Goal: Check status: Check status

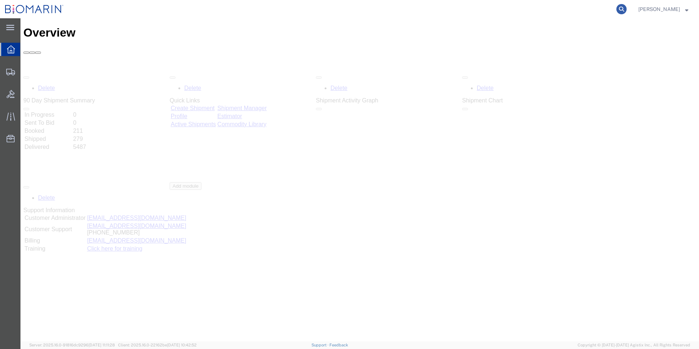
click at [621, 11] on icon at bounding box center [621, 9] width 10 height 10
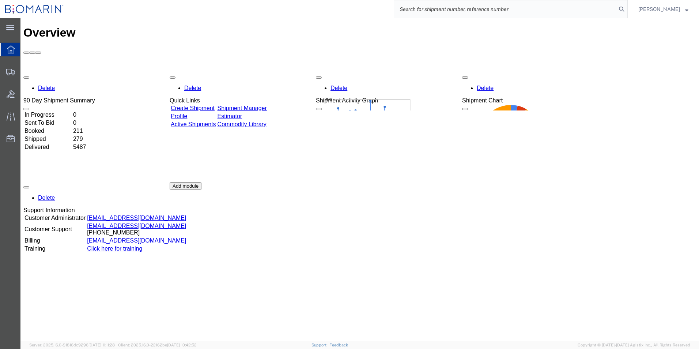
click at [482, 5] on input "search" at bounding box center [505, 9] width 222 height 18
paste input "80019198"
click at [622, 9] on icon at bounding box center [621, 9] width 10 height 10
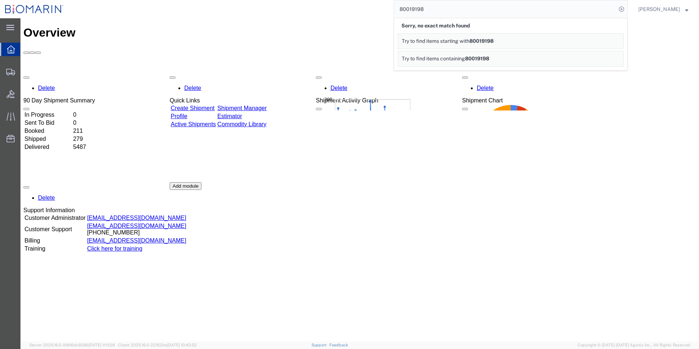
click at [477, 12] on input "80019198" at bounding box center [505, 9] width 222 height 18
drag, startPoint x: 403, startPoint y: 11, endPoint x: 351, endPoint y: 9, distance: 51.2
click at [356, 10] on div "80019198 Sorry, no exact match found Try to find items starting with 80019198 T…" at bounding box center [348, 9] width 559 height 18
click at [351, 9] on div "80019198 Sorry, no exact match found Try to find items starting with 80019198 T…" at bounding box center [348, 9] width 559 height 18
drag, startPoint x: 439, startPoint y: 11, endPoint x: 346, endPoint y: 3, distance: 93.5
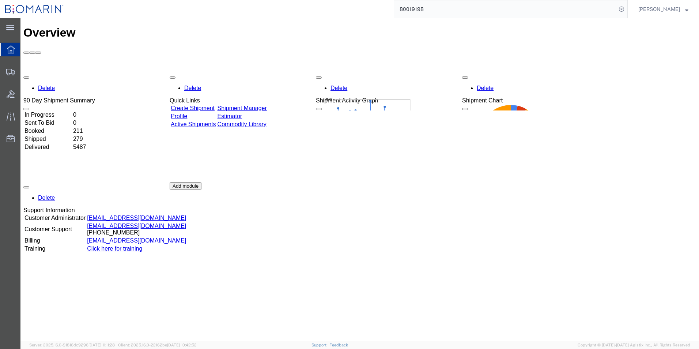
click at [346, 4] on div "80019198" at bounding box center [348, 9] width 559 height 18
paste input "427"
click at [617, 9] on icon at bounding box center [621, 9] width 10 height 10
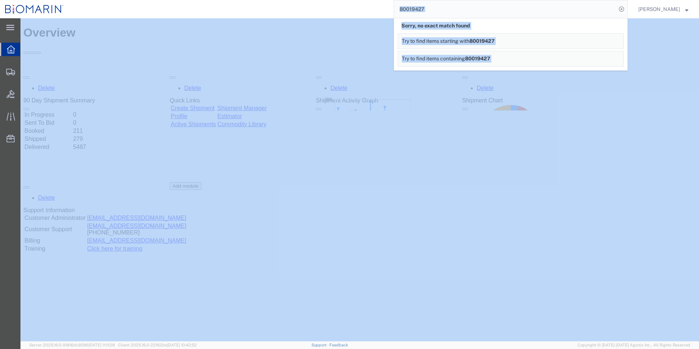
click at [92, 98] on div "Delete 90 Day Shipment Summary In Progress 0 Sent To Bid 0 Booked 211 Shipped 2…" at bounding box center [359, 181] width 672 height 219
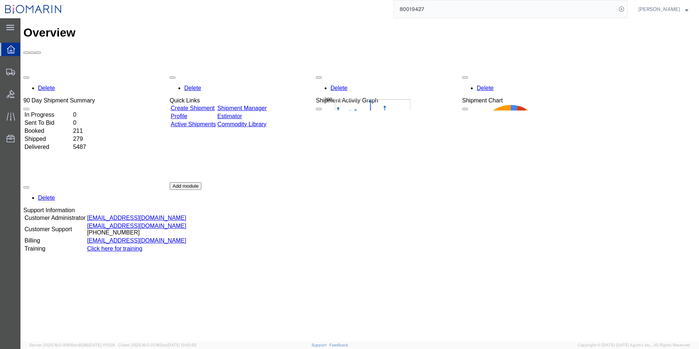
click at [448, 9] on input "80019427" at bounding box center [505, 9] width 222 height 18
drag, startPoint x: 406, startPoint y: 4, endPoint x: 353, endPoint y: -4, distance: 53.8
click at [353, 0] on html "main_menu Created with Sketch. Collapse Menu Overview Shipments Shipment Manage…" at bounding box center [349, 174] width 699 height 349
click at [467, 14] on input "80019427" at bounding box center [505, 9] width 222 height 18
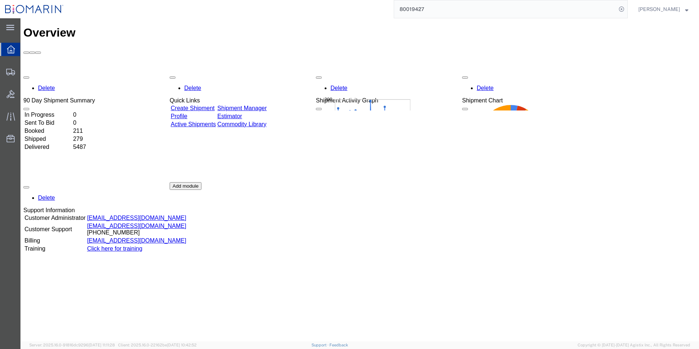
paste input "706"
click at [619, 8] on icon at bounding box center [621, 9] width 10 height 10
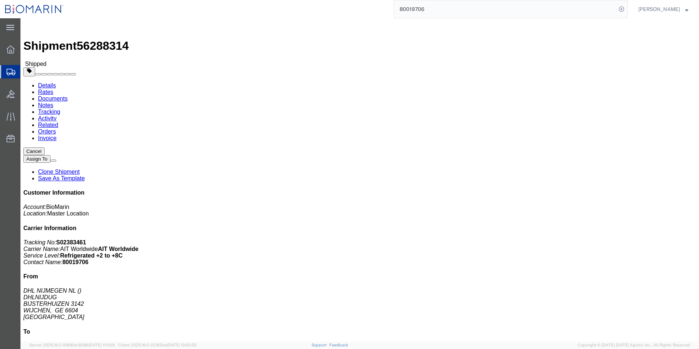
click at [434, 9] on input "80019706" at bounding box center [505, 9] width 222 height 18
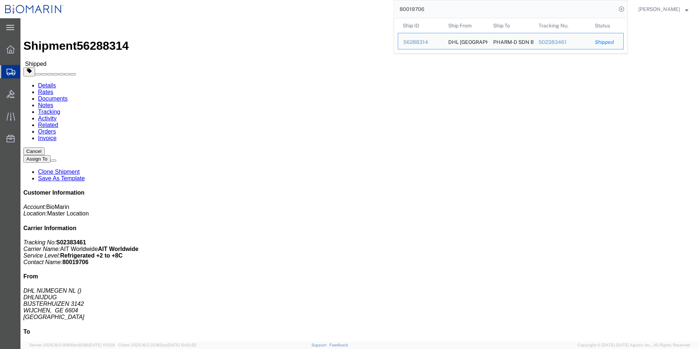
paste input "71"
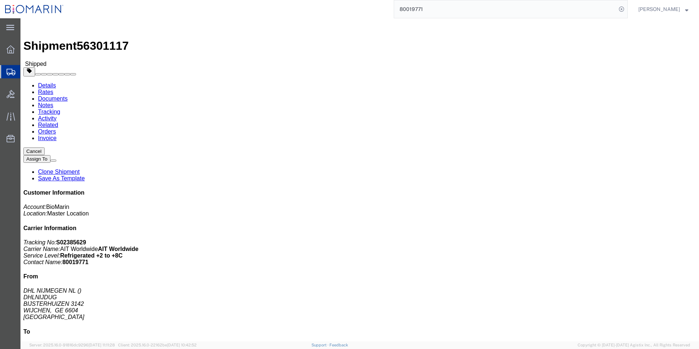
click at [430, 8] on input "80019771" at bounding box center [505, 9] width 222 height 18
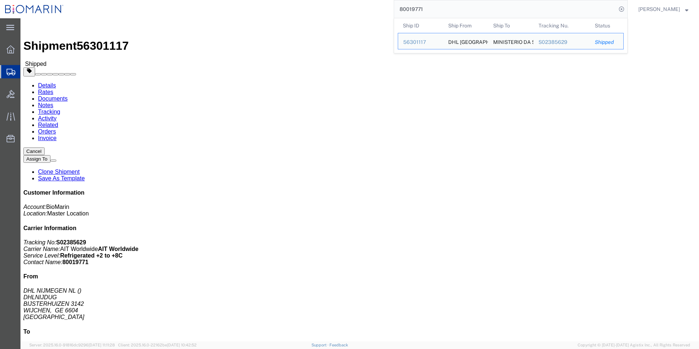
drag, startPoint x: 430, startPoint y: 8, endPoint x: 377, endPoint y: 6, distance: 52.7
click at [385, 7] on div "80019771 Ship ID Ship From Ship To Tracking Nu. Status Ship ID 56301117 Ship Fr…" at bounding box center [348, 9] width 559 height 18
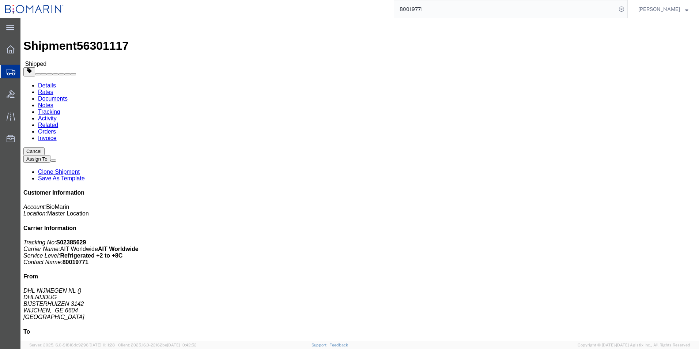
click at [373, 5] on div "80019771" at bounding box center [348, 9] width 559 height 18
click at [426, 13] on input "80019771" at bounding box center [505, 9] width 222 height 18
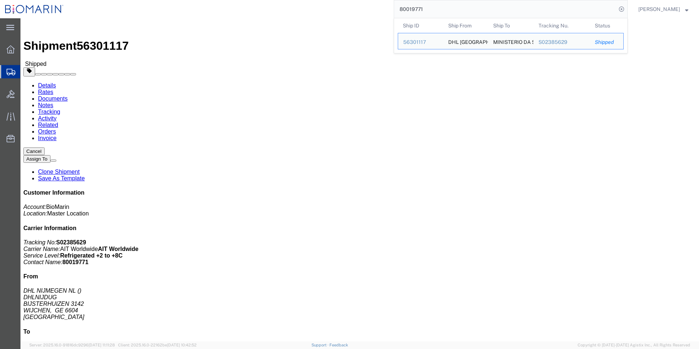
drag, startPoint x: 429, startPoint y: 11, endPoint x: 425, endPoint y: 10, distance: 4.2
click at [427, 11] on input "80019771" at bounding box center [505, 9] width 222 height 18
click at [385, 9] on div "80019771 Ship ID Ship From Ship To Tracking Nu. Status Ship ID 56301117 Ship Fr…" at bounding box center [348, 9] width 559 height 18
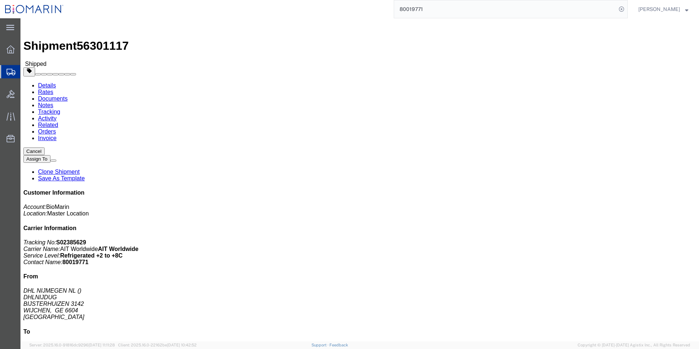
click at [384, 9] on div "80019771" at bounding box center [348, 9] width 559 height 18
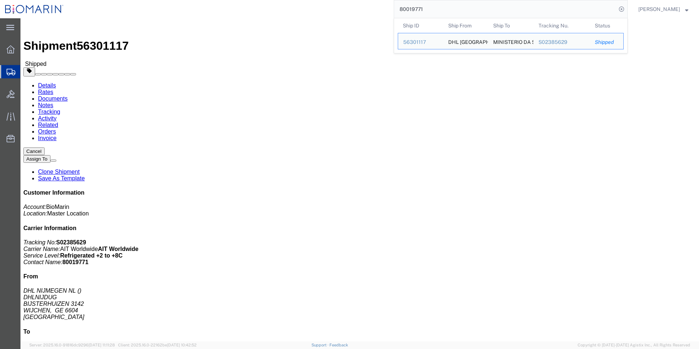
drag, startPoint x: 426, startPoint y: 10, endPoint x: 404, endPoint y: 11, distance: 21.6
click at [420, 10] on input "80019771" at bounding box center [505, 9] width 222 height 18
drag, startPoint x: 404, startPoint y: 11, endPoint x: 386, endPoint y: 11, distance: 18.6
click at [386, 11] on div "80019771 Ship ID Ship From Ship To Tracking Nu. Status Ship ID 56301117 Ship Fr…" at bounding box center [348, 9] width 559 height 18
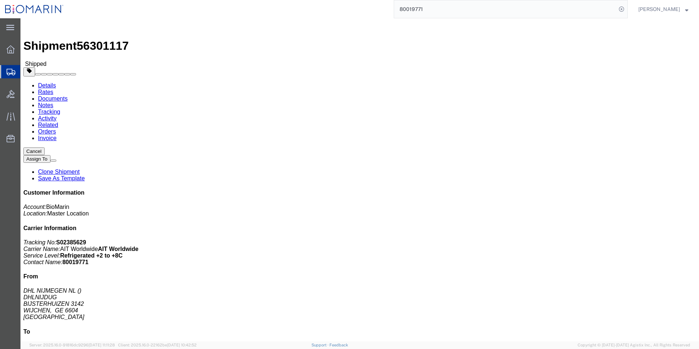
click at [428, 8] on input "80019771" at bounding box center [505, 9] width 222 height 18
type input "8"
paste input "80019846"
click at [433, 6] on input "80019846" at bounding box center [505, 9] width 222 height 18
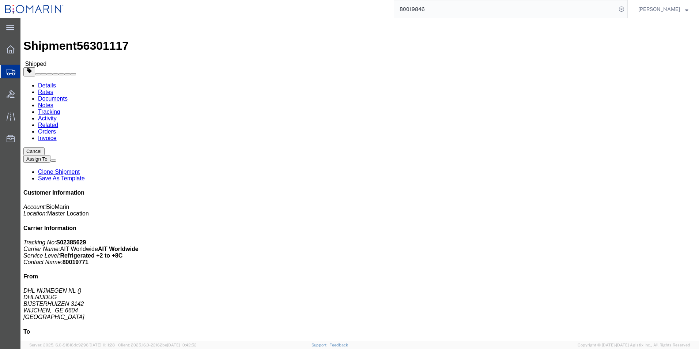
paste input "69"
click div "Leg 1 - Air Departure Port: AMS Arrival Port: GRU"
click at [399, 8] on input "80019869" at bounding box center [505, 9] width 222 height 18
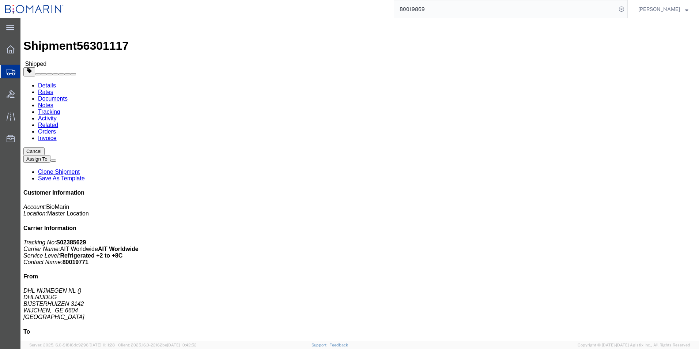
click at [399, 8] on input "80019869" at bounding box center [505, 9] width 222 height 18
click at [442, 4] on input "80019869" at bounding box center [505, 9] width 222 height 18
click at [438, 13] on input "80019869" at bounding box center [505, 9] width 222 height 18
click at [396, 8] on input "80019869" at bounding box center [505, 9] width 222 height 18
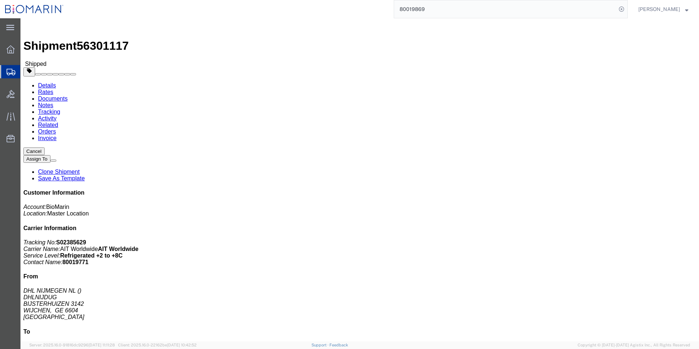
click at [396, 8] on input "80019869" at bounding box center [505, 9] width 222 height 18
click at [449, 12] on input "80019869" at bounding box center [505, 9] width 222 height 18
paste input "20436"
type input "80020436"
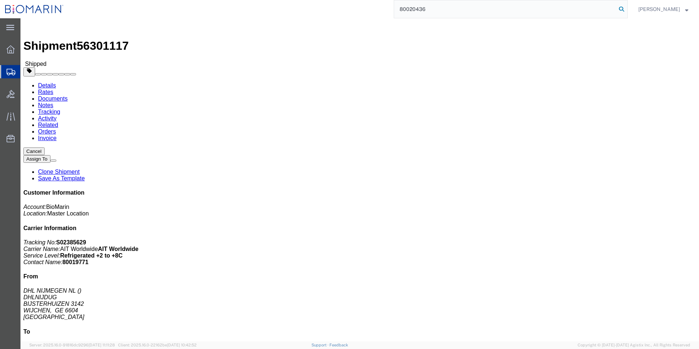
click at [619, 8] on icon at bounding box center [621, 9] width 10 height 10
